Goal: Task Accomplishment & Management: Use online tool/utility

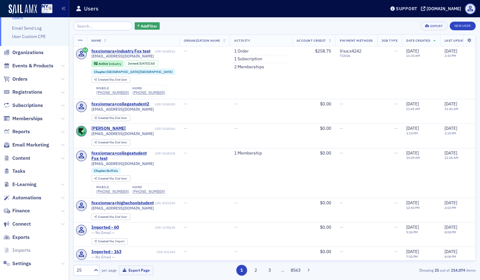
scroll to position [24, 0]
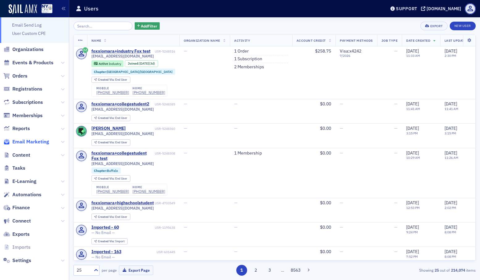
click at [47, 143] on span "Email Marketing" at bounding box center [30, 141] width 37 height 7
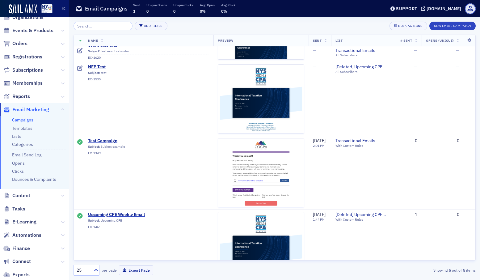
scroll to position [151, 0]
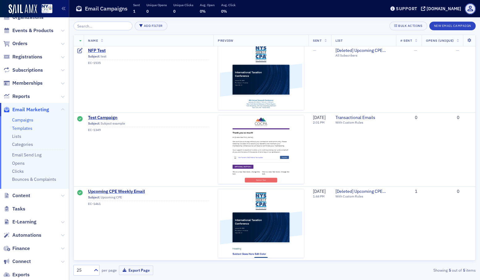
click at [19, 128] on link "Templates" at bounding box center [22, 128] width 20 height 6
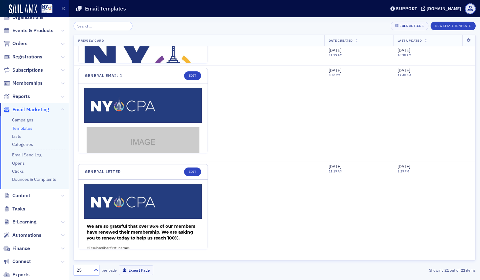
scroll to position [745, 0]
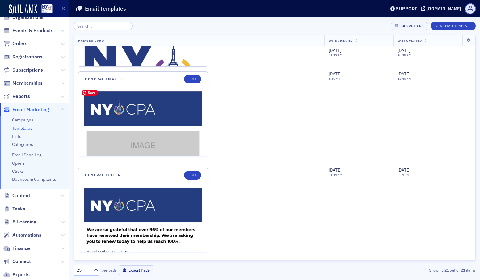
click at [148, 119] on img at bounding box center [142, 227] width 129 height 281
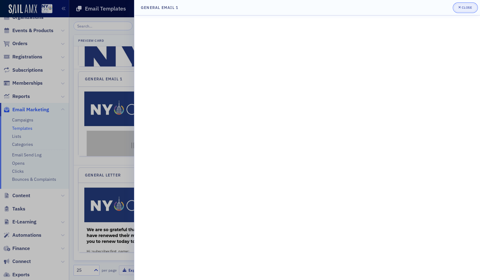
click at [462, 9] on div "Close" at bounding box center [466, 7] width 10 height 3
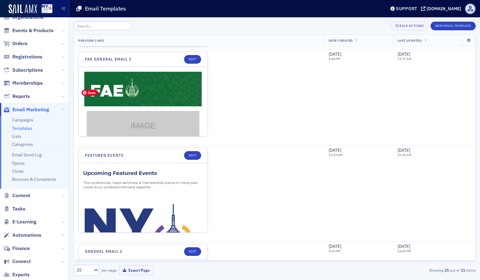
scroll to position [572, 0]
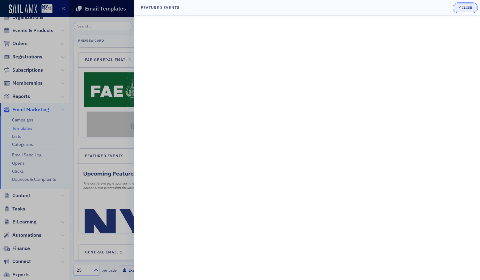
click at [464, 6] on div "Close" at bounding box center [466, 7] width 10 height 3
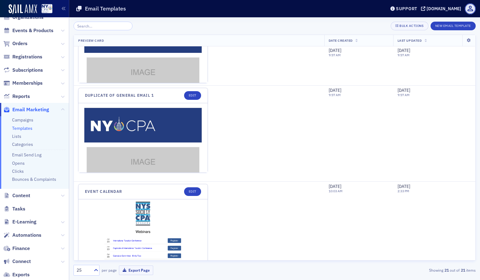
scroll to position [248, 0]
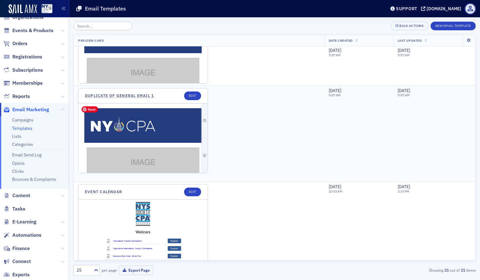
click at [148, 123] on img at bounding box center [142, 243] width 129 height 281
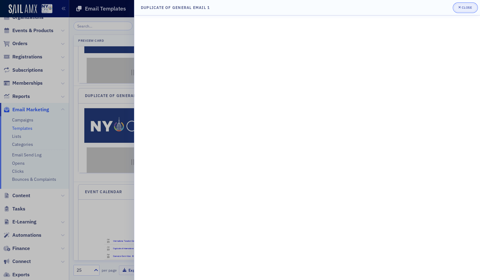
click at [463, 5] on button "Close" at bounding box center [464, 7] width 23 height 9
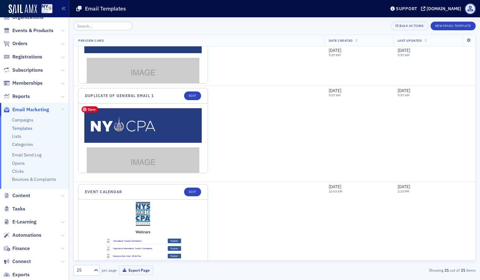
scroll to position [116, 0]
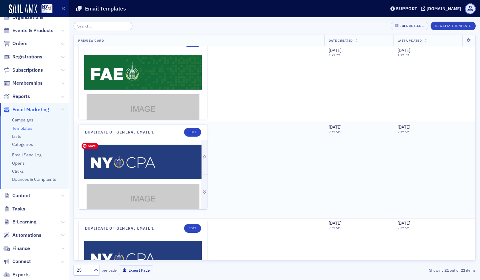
click at [119, 162] on img at bounding box center [142, 280] width 129 height 281
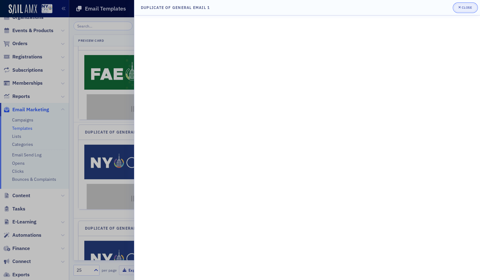
click at [462, 7] on div "Close" at bounding box center [466, 7] width 10 height 3
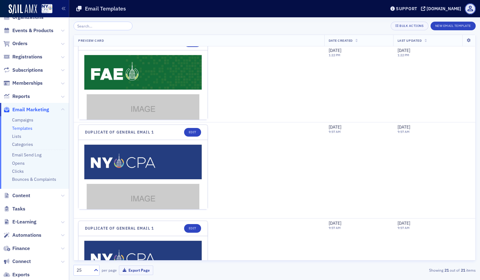
scroll to position [0, 0]
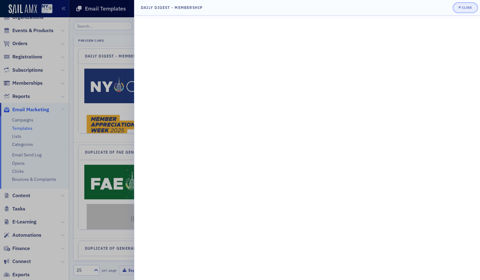
click at [459, 8] on icon "button" at bounding box center [459, 7] width 2 height 3
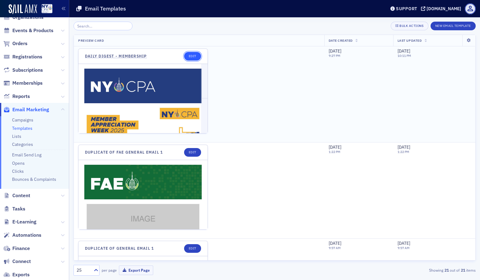
click at [195, 52] on link "Edit" at bounding box center [192, 56] width 17 height 9
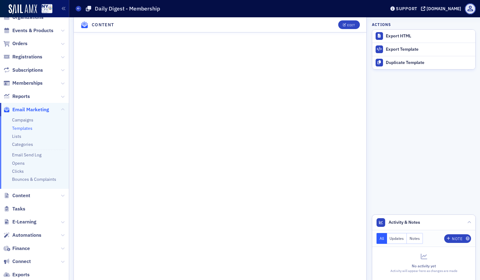
scroll to position [191, 0]
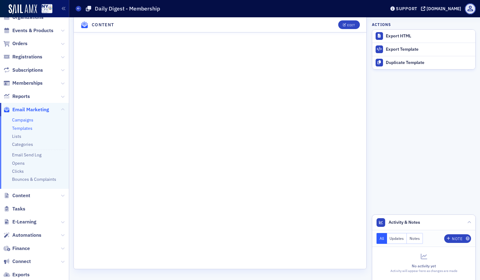
click at [31, 117] on link "Campaigns" at bounding box center [22, 120] width 21 height 6
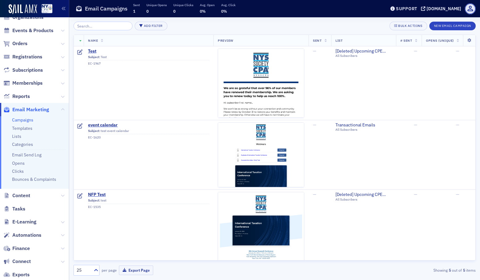
click at [449, 21] on div "Add Filter Bulk Actions New Email Campaign Name Preview Sent List # Sent Opens …" at bounding box center [274, 148] width 402 height 262
click at [449, 27] on button "New Email Campaign" at bounding box center [452, 26] width 46 height 9
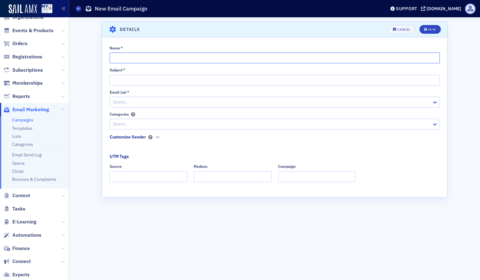
click at [264, 53] on input "Name *" at bounding box center [275, 57] width 330 height 11
type input "Test Digest Email"
drag, startPoint x: 187, startPoint y: 59, endPoint x: 86, endPoint y: 49, distance: 102.0
click at [87, 49] on div "Scroll to Details Details Unsaved changes Cancel Save Name * Test Digest Email …" at bounding box center [274, 148] width 402 height 262
click at [124, 80] on input "Subject *" at bounding box center [275, 80] width 330 height 11
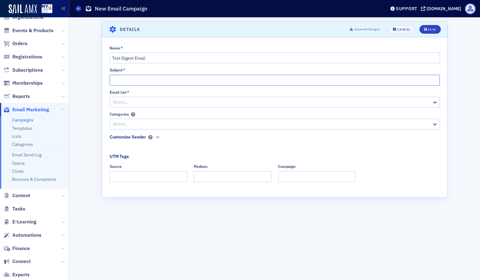
paste input "Test Digest Email"
type input "Test Digest Email"
click at [136, 102] on div at bounding box center [271, 102] width 319 height 8
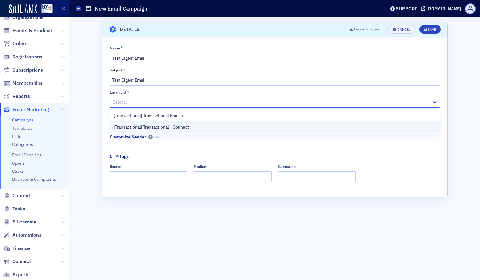
click at [128, 124] on span "[Transactional] Transactional - Connect" at bounding box center [151, 127] width 75 height 6
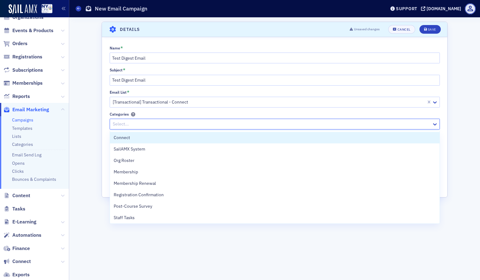
click at [128, 124] on div at bounding box center [271, 124] width 319 height 8
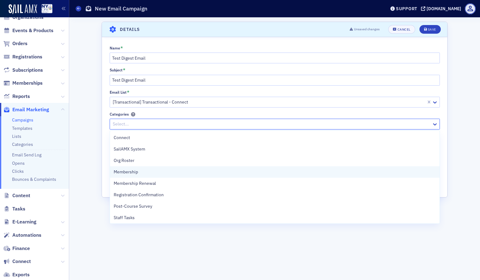
click at [129, 173] on span "Membership" at bounding box center [126, 171] width 24 height 6
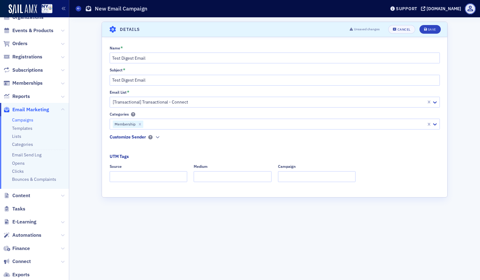
click at [79, 162] on div "Scroll to Details Details Unsaved changes Cancel Save Name * Test Digest Email …" at bounding box center [274, 148] width 402 height 262
click at [145, 173] on input "Source" at bounding box center [149, 176] width 78 height 11
click at [434, 31] on div "Save" at bounding box center [431, 29] width 8 height 3
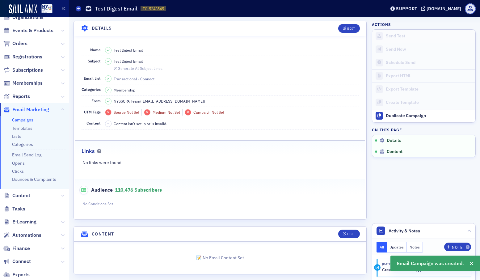
scroll to position [33, 0]
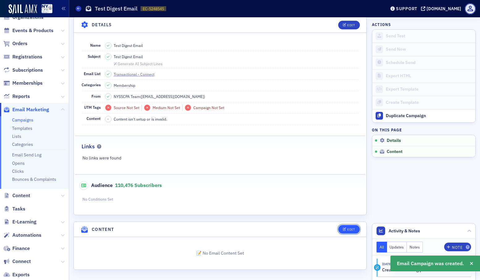
click at [348, 229] on div "Edit" at bounding box center [351, 228] width 8 height 3
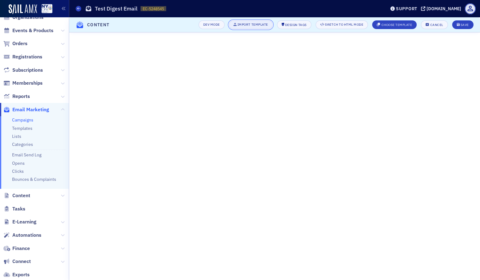
click at [248, 26] on div "Import Template" at bounding box center [252, 24] width 31 height 3
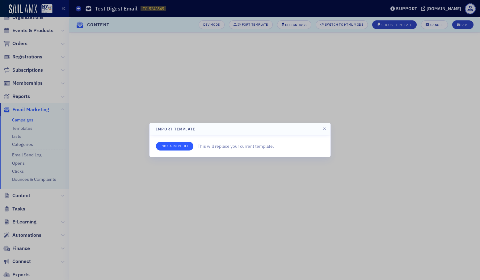
click at [181, 147] on input "file" at bounding box center [174, 146] width 37 height 9
click at [320, 129] on header "Import Template" at bounding box center [239, 129] width 181 height 12
click at [325, 126] on header "Import Template" at bounding box center [239, 129] width 181 height 12
click at [392, 24] on div at bounding box center [240, 140] width 480 height 280
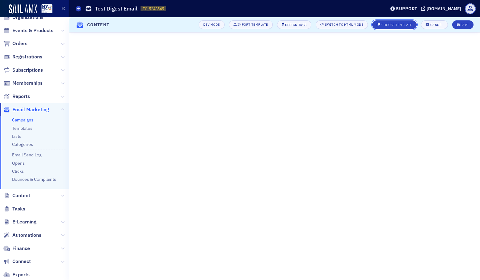
click at [392, 24] on div "Choose Template" at bounding box center [396, 24] width 31 height 3
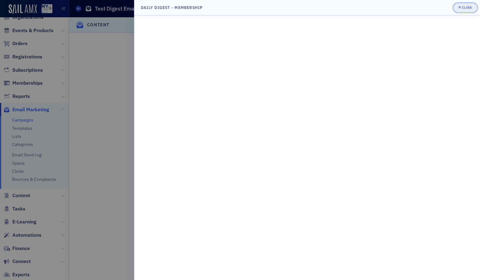
click at [462, 6] on div "Close" at bounding box center [466, 7] width 10 height 3
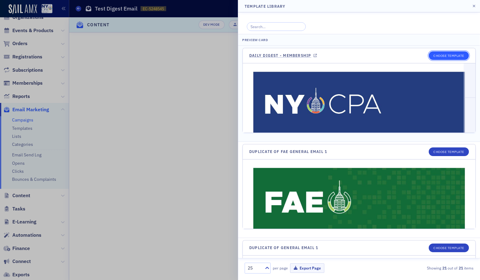
click at [455, 51] on button "Choose Template" at bounding box center [448, 55] width 40 height 9
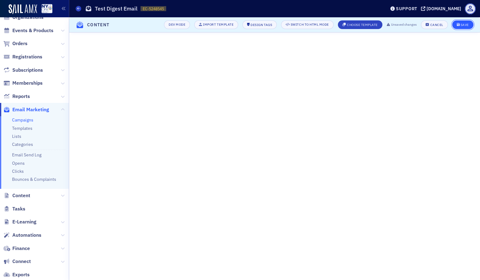
click at [462, 23] on div "Save" at bounding box center [464, 24] width 8 height 3
